Goal: Task Accomplishment & Management: Manage account settings

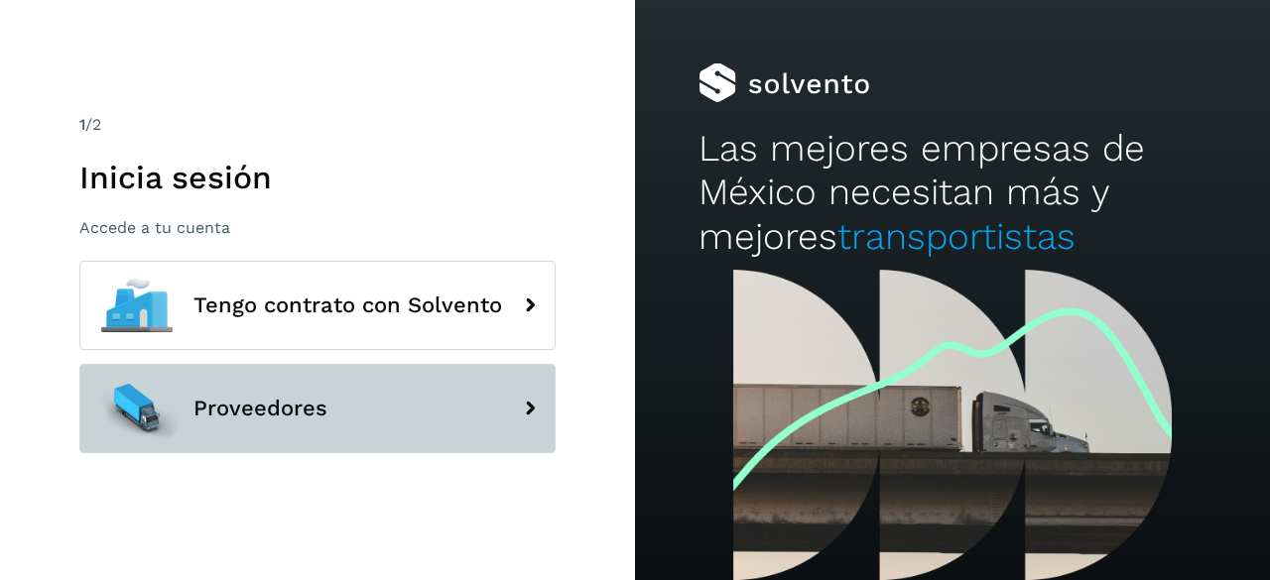
click at [368, 400] on button "Proveedores" at bounding box center [317, 408] width 476 height 89
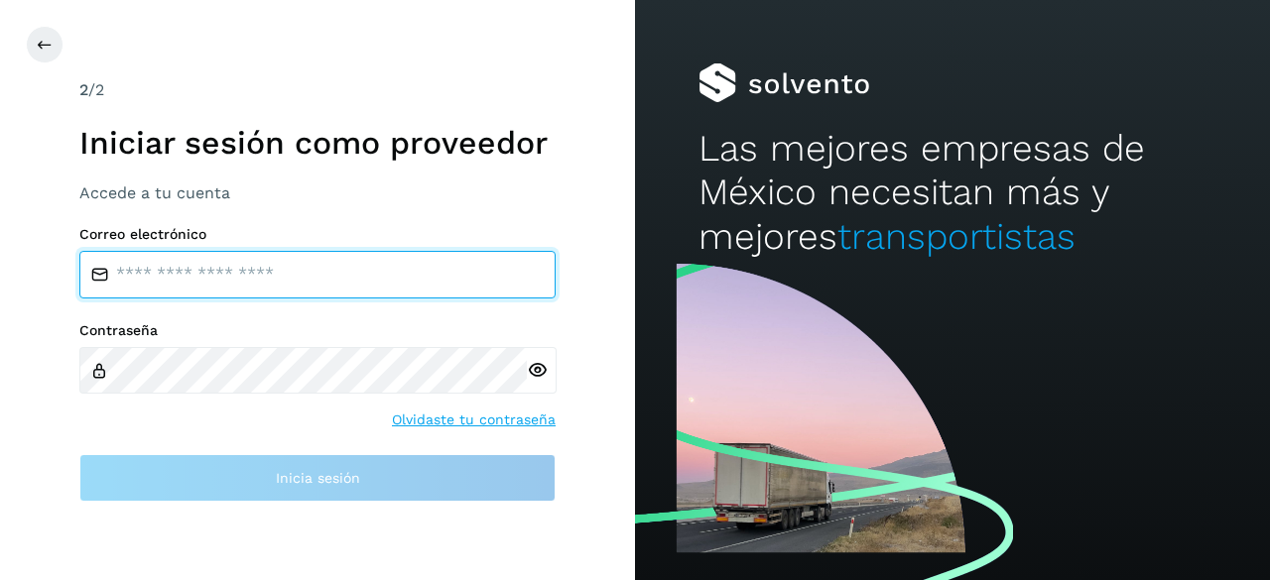
click at [331, 265] on input "email" at bounding box center [317, 275] width 476 height 48
type input "**********"
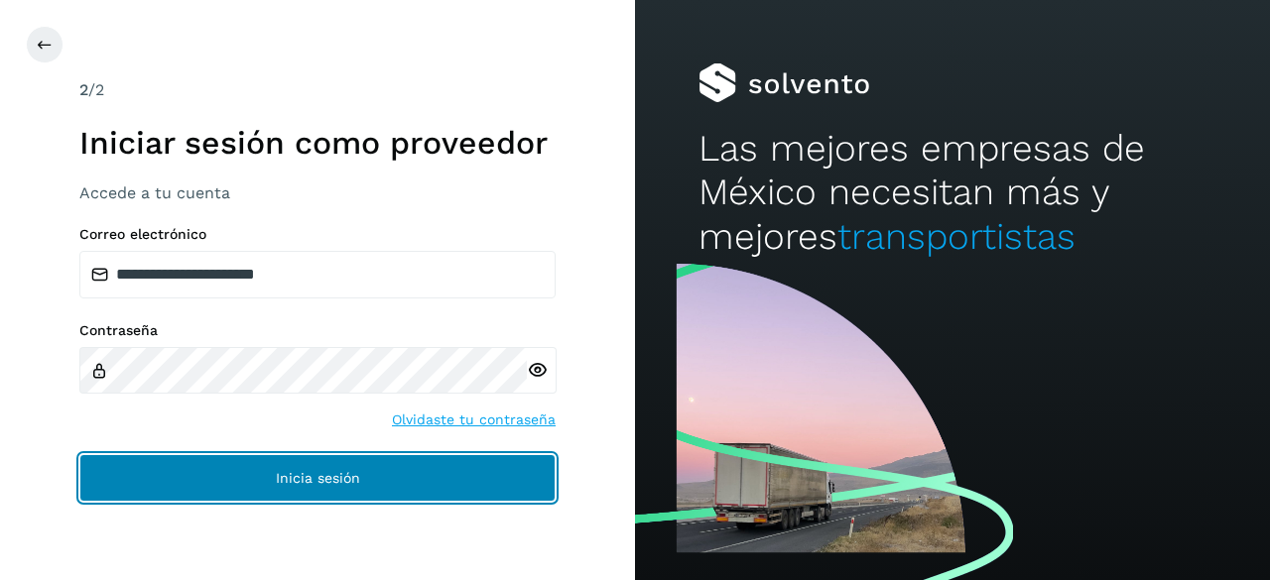
click at [245, 471] on button "Inicia sesión" at bounding box center [317, 478] width 476 height 48
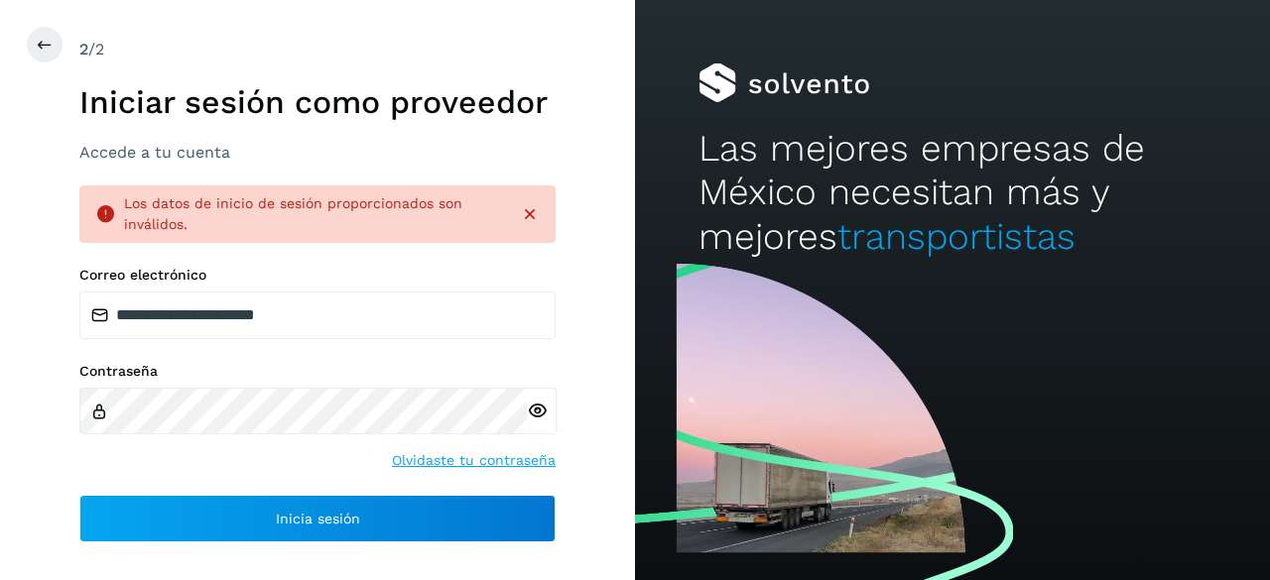
click at [537, 412] on icon at bounding box center [537, 411] width 21 height 21
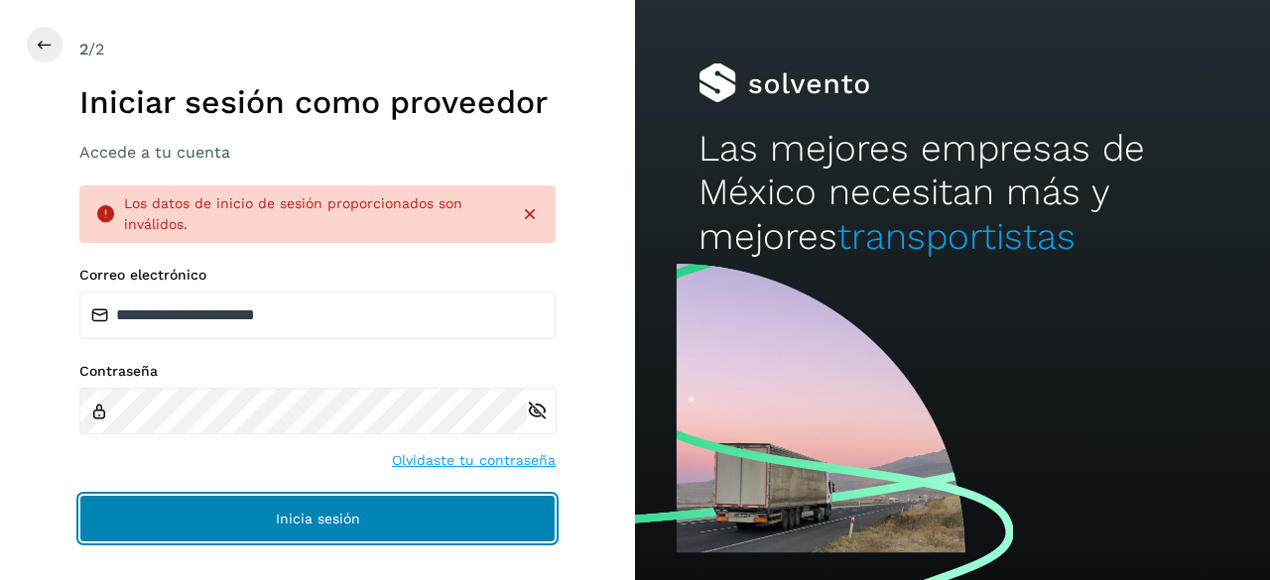
click at [312, 501] on button "Inicia sesión" at bounding box center [317, 519] width 476 height 48
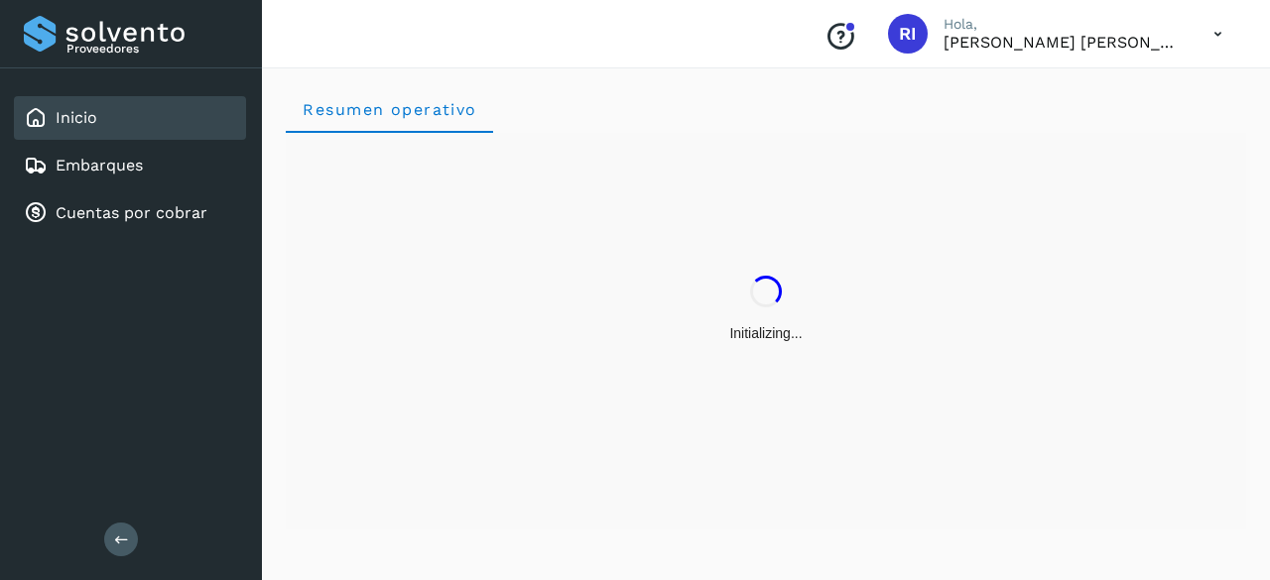
click at [431, 403] on div "Initializing..." at bounding box center [766, 309] width 960 height 353
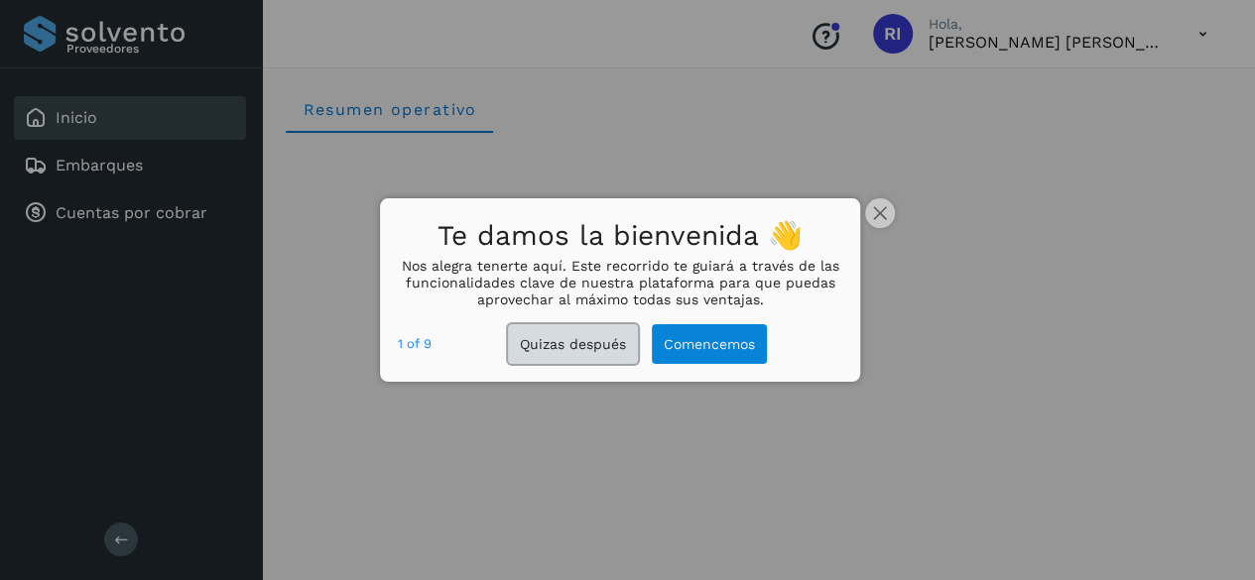
click at [603, 351] on button "Quizas después" at bounding box center [573, 344] width 130 height 41
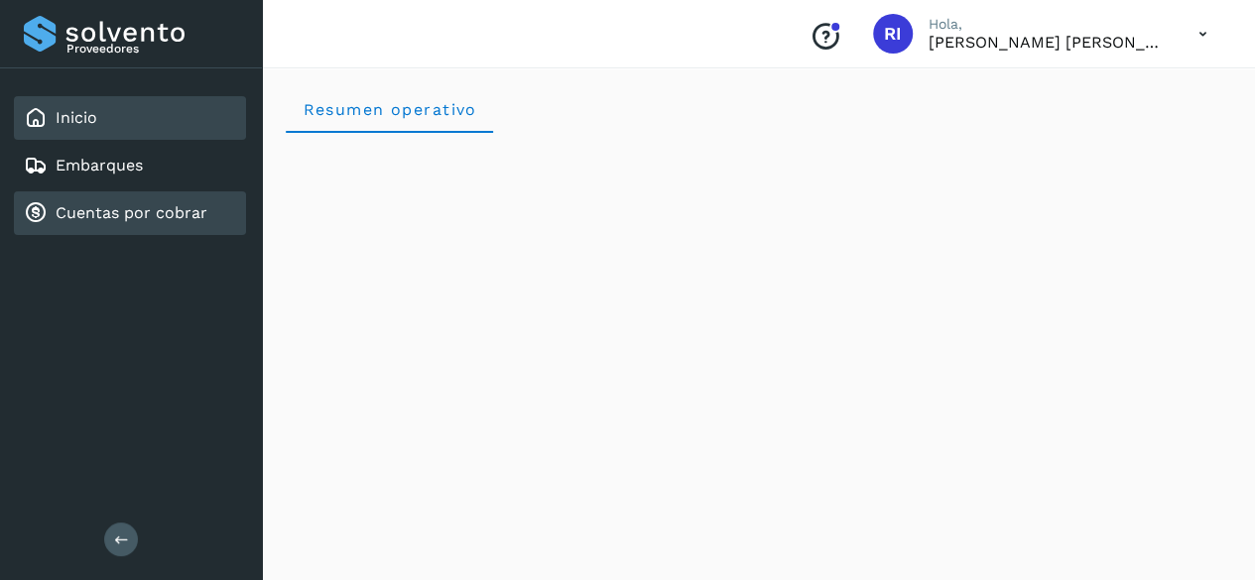
click at [114, 208] on link "Cuentas por cobrar" at bounding box center [132, 212] width 152 height 19
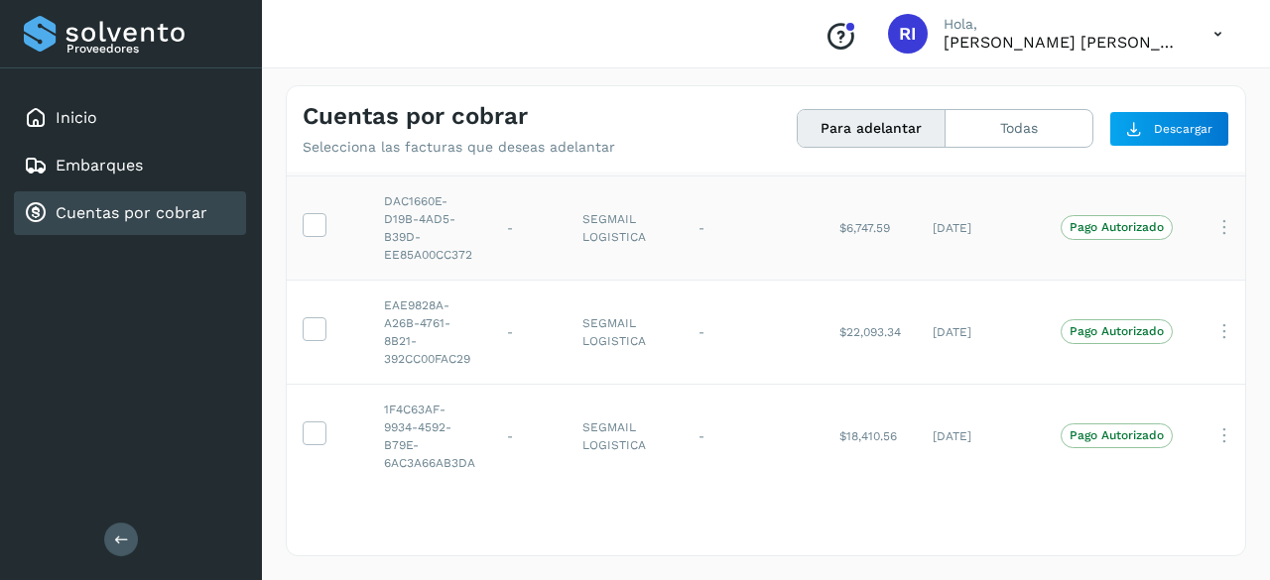
scroll to position [79, 0]
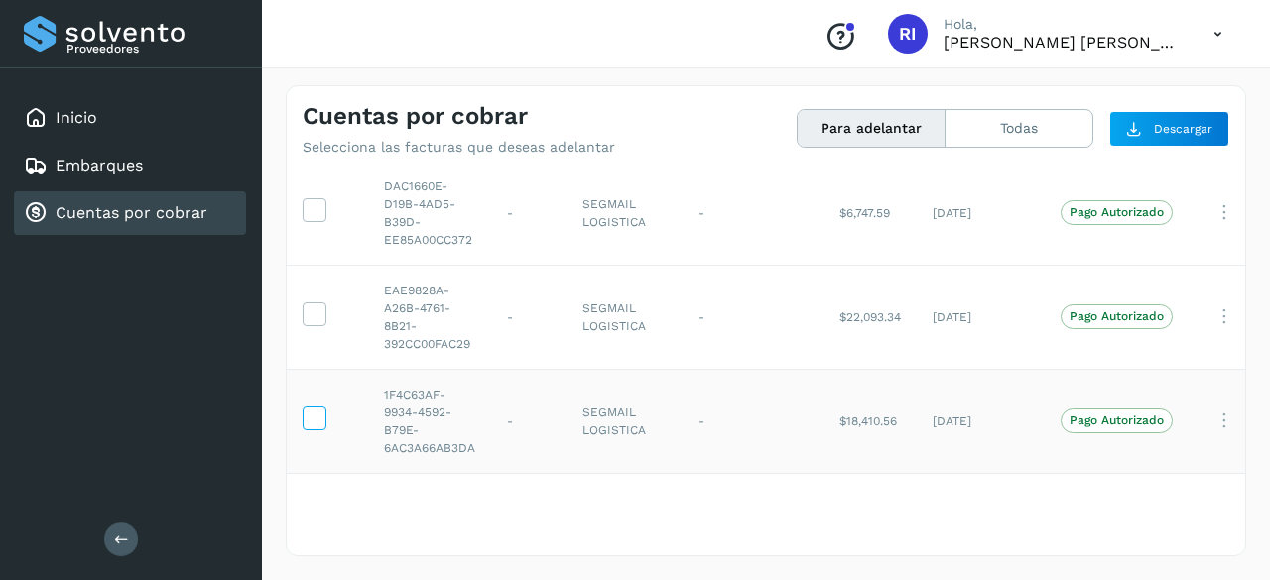
click at [315, 407] on icon at bounding box center [314, 417] width 21 height 21
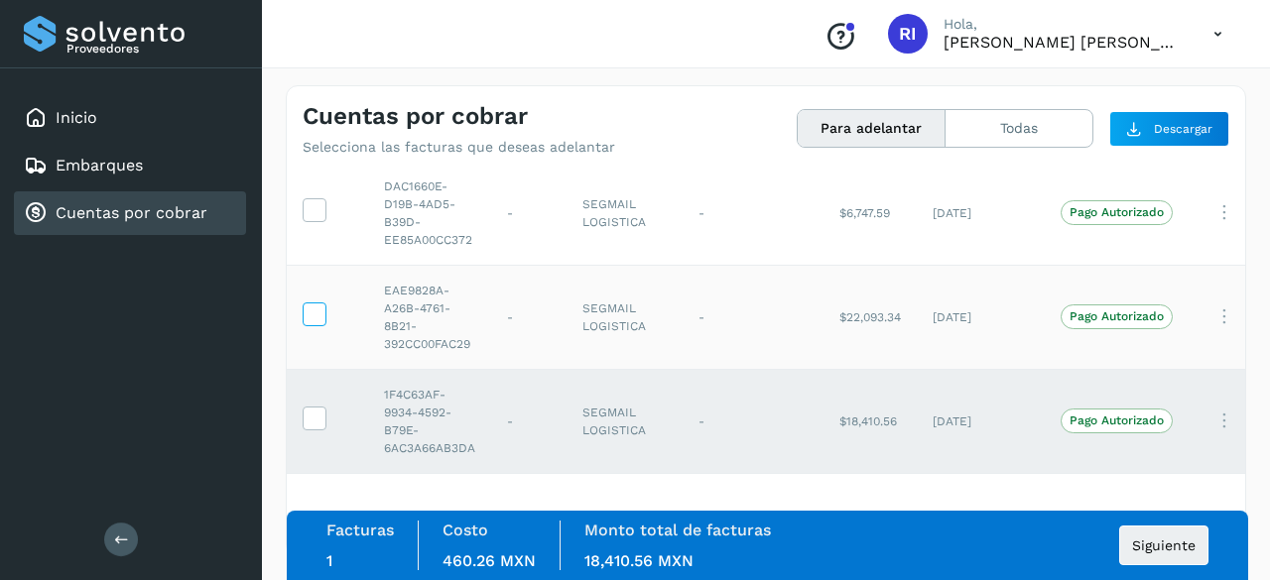
click at [310, 303] on icon at bounding box center [314, 313] width 21 height 21
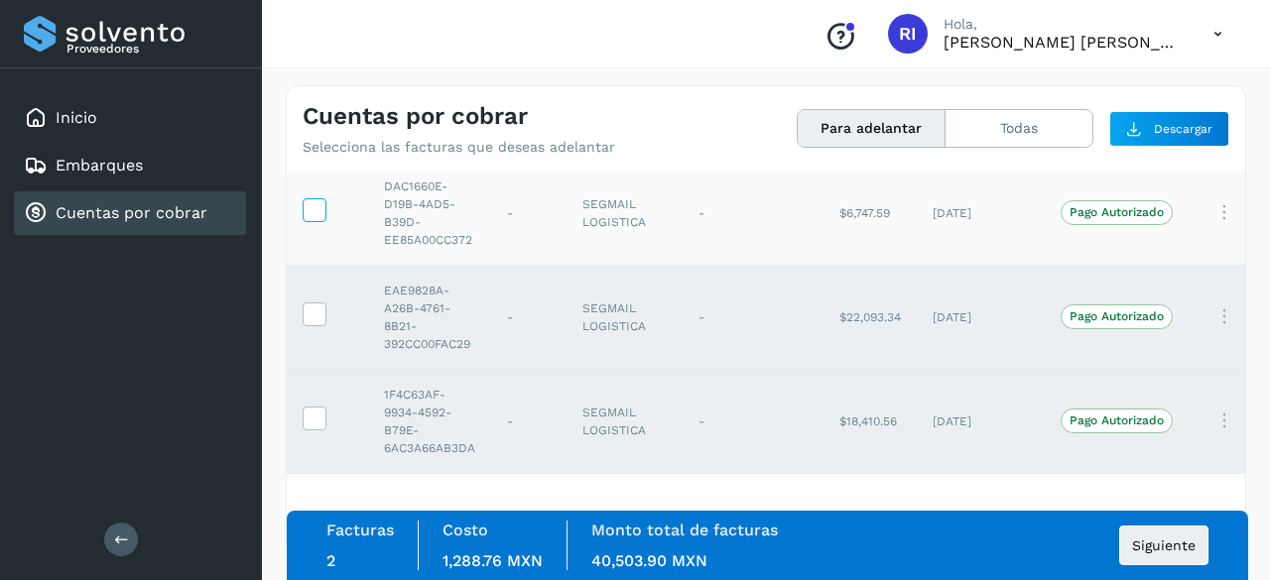
click at [319, 198] on icon at bounding box center [314, 208] width 21 height 21
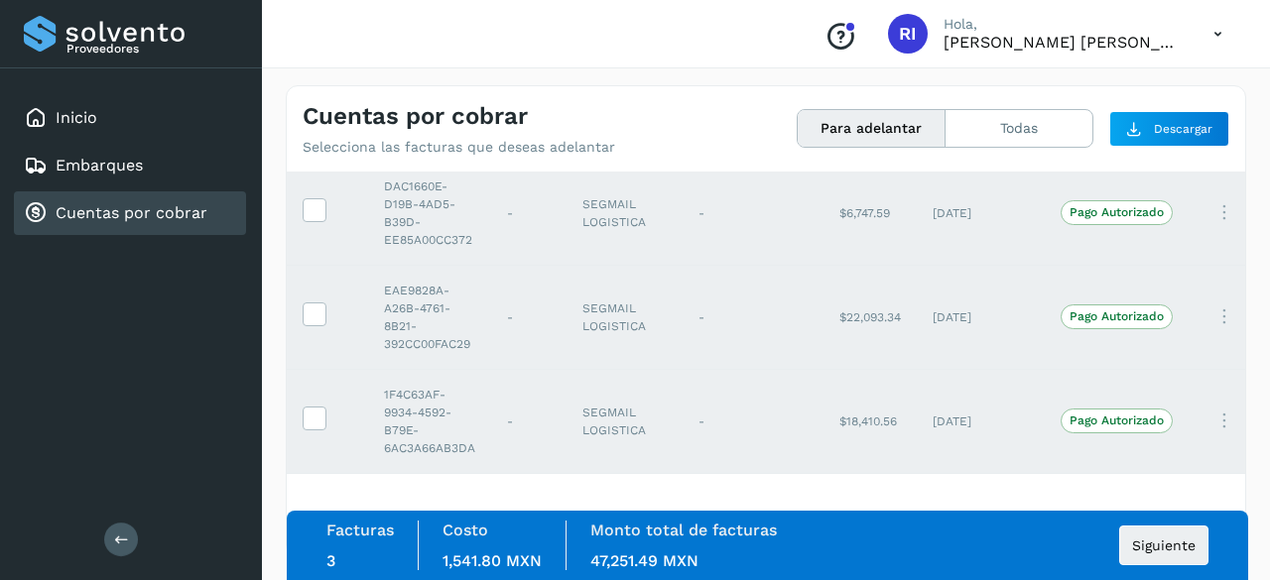
scroll to position [0, 0]
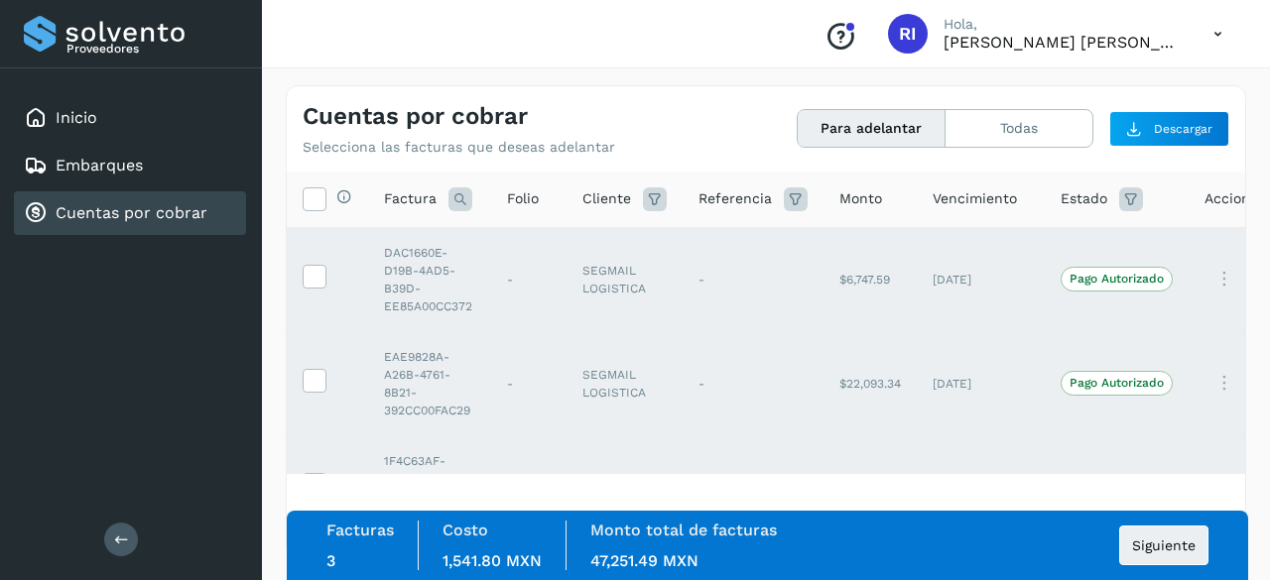
click at [1225, 36] on icon at bounding box center [1217, 34] width 41 height 41
click at [1047, 88] on div "Cerrar sesión" at bounding box center [1119, 89] width 236 height 38
